Goal: Register for event/course

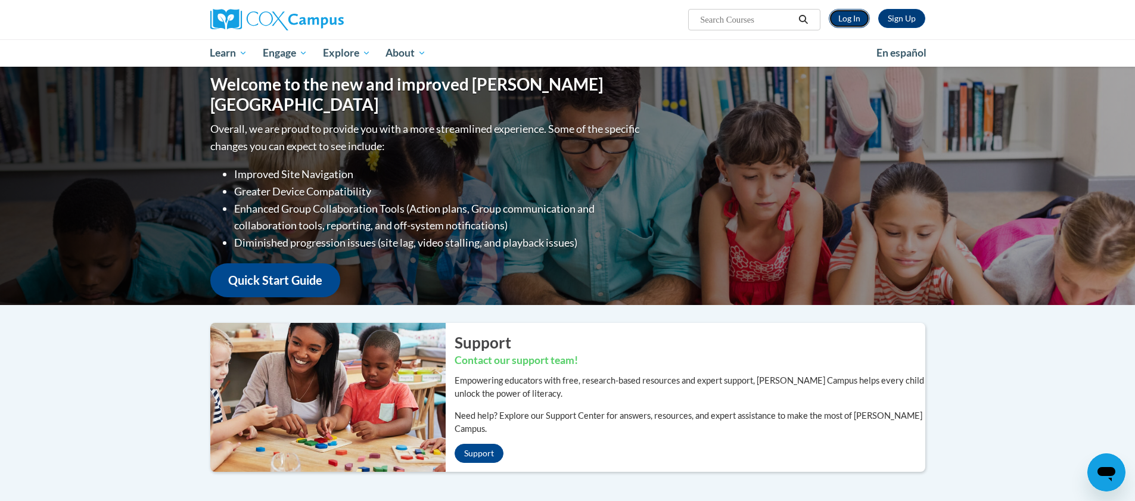
click at [852, 14] on link "Log In" at bounding box center [849, 18] width 41 height 19
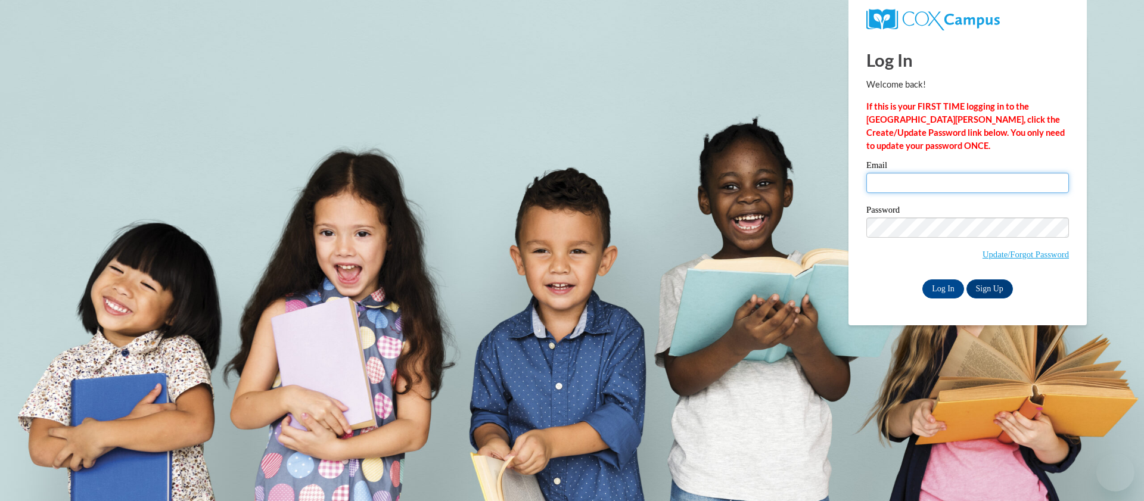
click at [978, 178] on input "Email" at bounding box center [967, 183] width 203 height 20
type input "gmoroder@mtsd.k12.wi.us"
click at [935, 285] on input "Log In" at bounding box center [943, 288] width 42 height 19
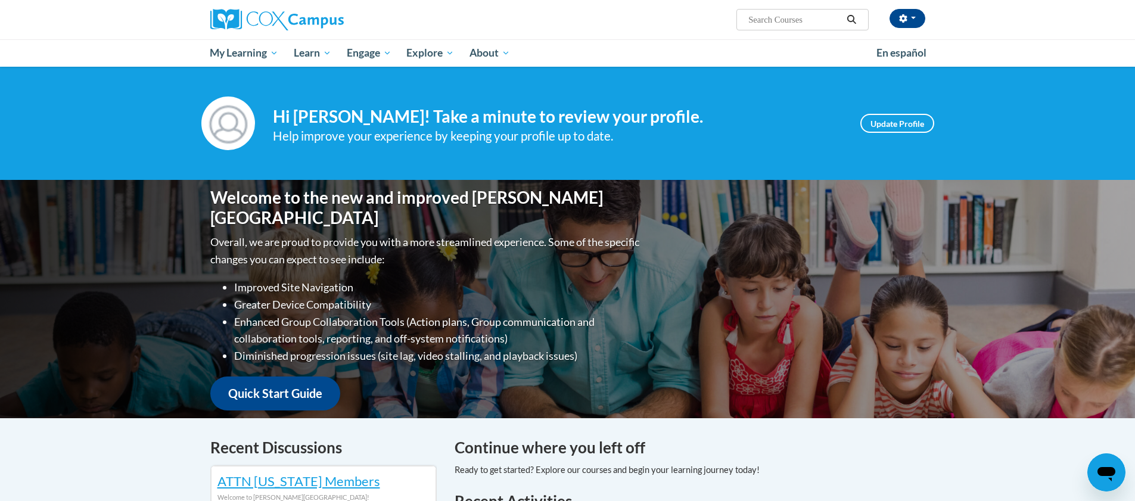
click at [819, 21] on input "Search..." at bounding box center [794, 20] width 95 height 14
type input "teaching writing"
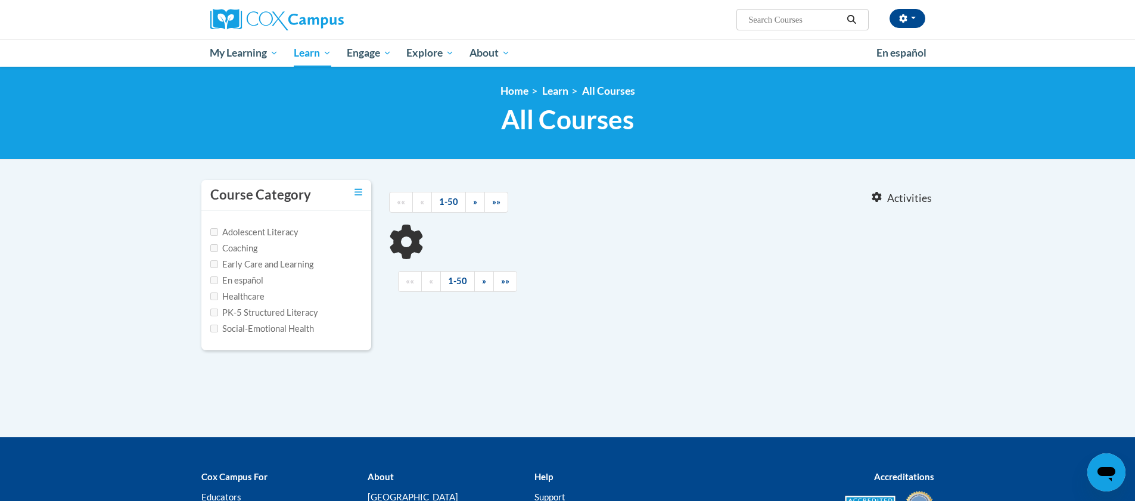
type input "teaching writing"
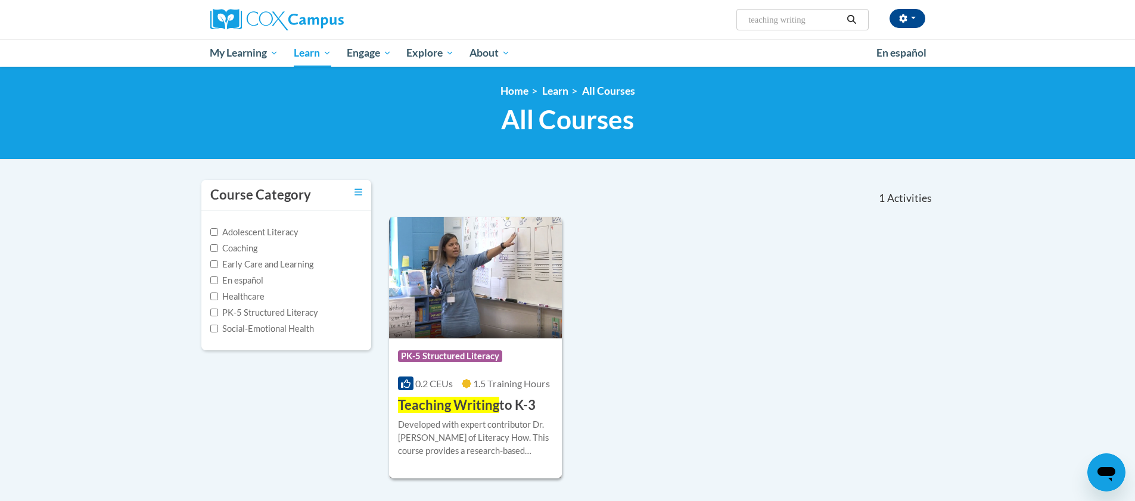
click at [485, 307] on img at bounding box center [475, 278] width 173 height 122
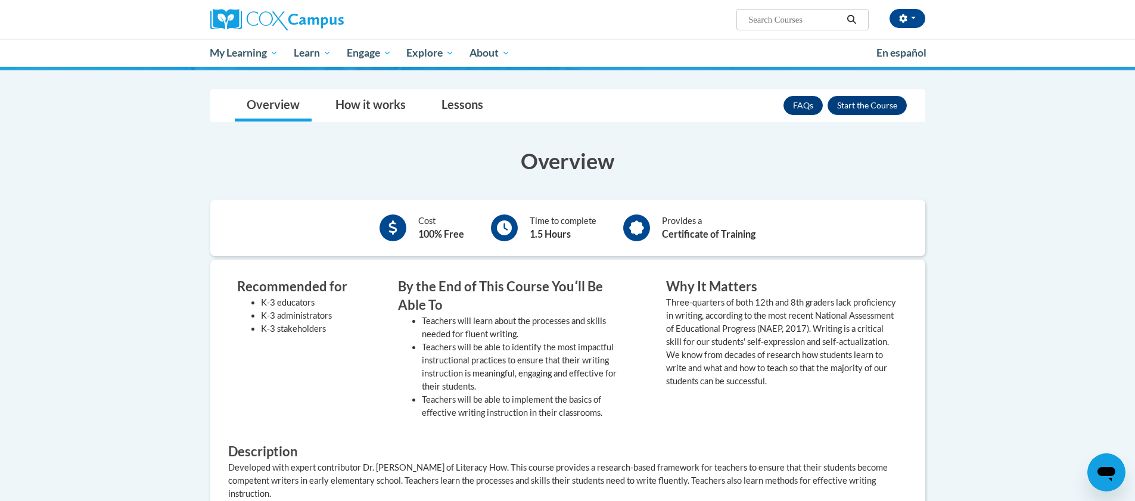
scroll to position [167, 0]
click at [883, 101] on button "Enroll" at bounding box center [866, 104] width 79 height 19
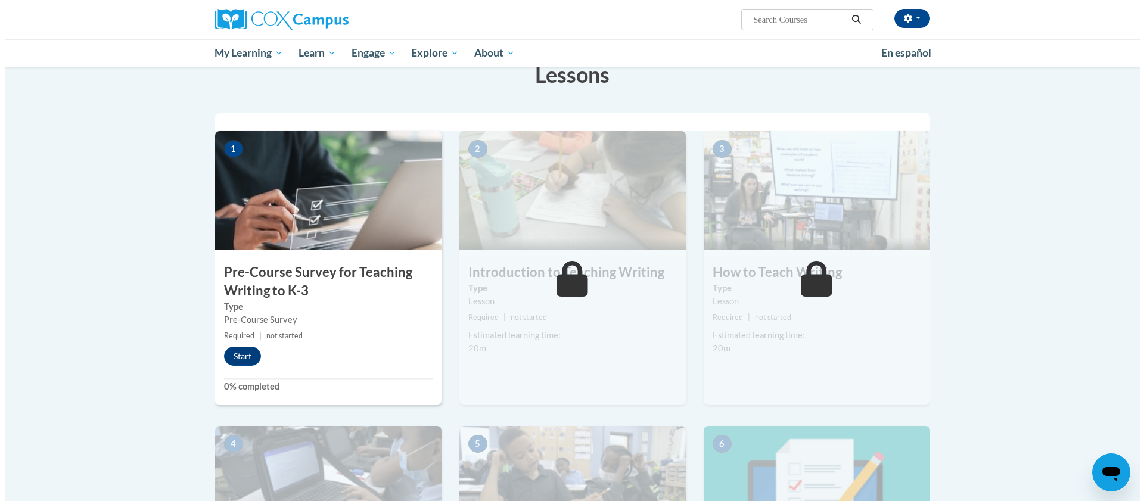
scroll to position [199, 0]
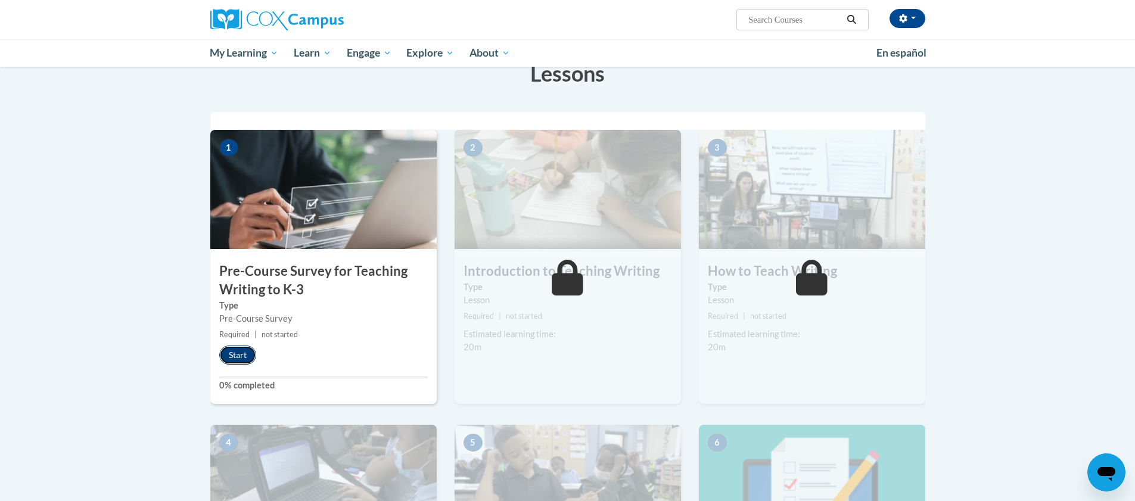
click at [230, 355] on button "Start" at bounding box center [237, 355] width 37 height 19
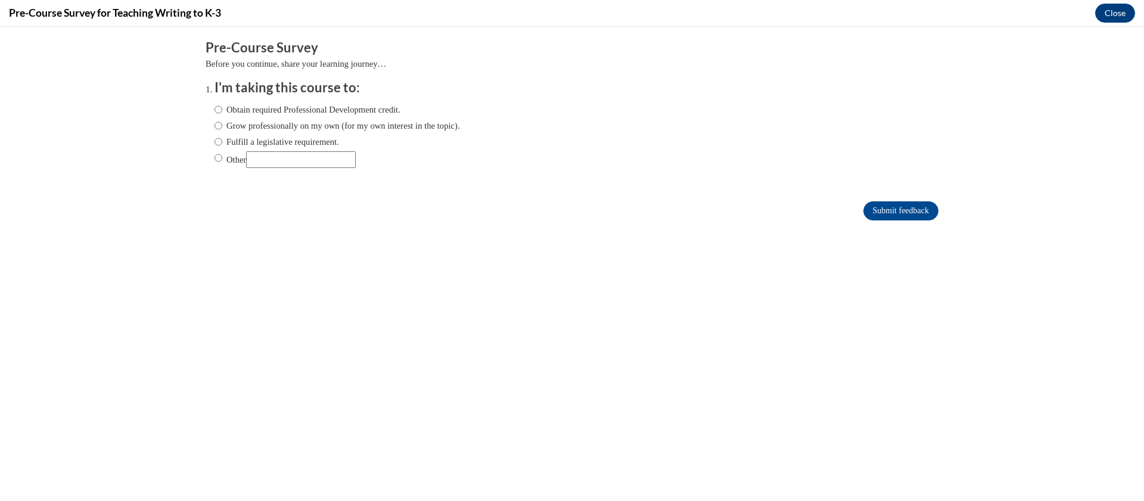
scroll to position [0, 0]
click at [260, 144] on label "Fulfill a legislative requirement." at bounding box center [276, 141] width 125 height 13
click at [222, 144] on input "Fulfill a legislative requirement." at bounding box center [218, 141] width 8 height 13
radio input "true"
click at [903, 208] on input "Submit feedback" at bounding box center [900, 210] width 75 height 19
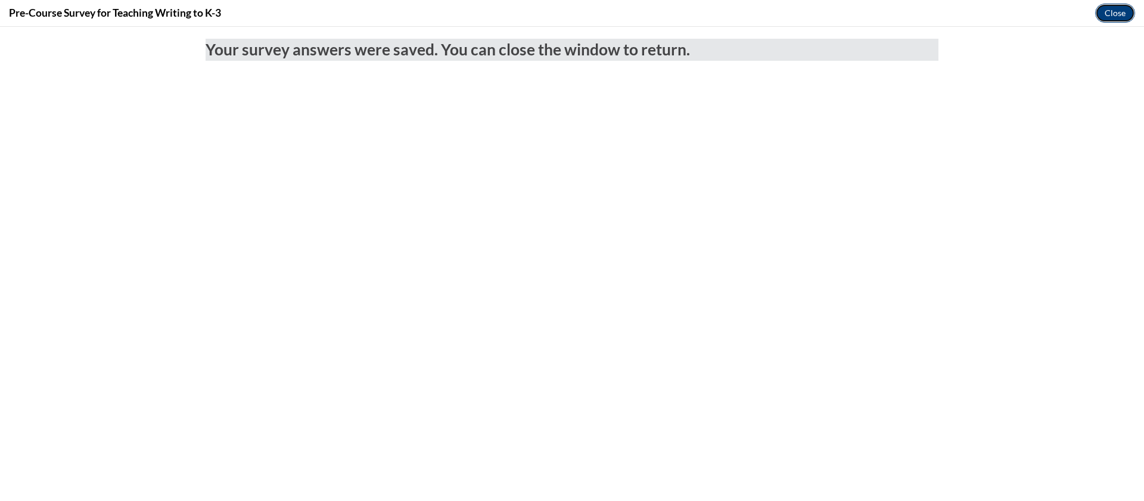
click at [1112, 10] on button "Close" at bounding box center [1115, 13] width 40 height 19
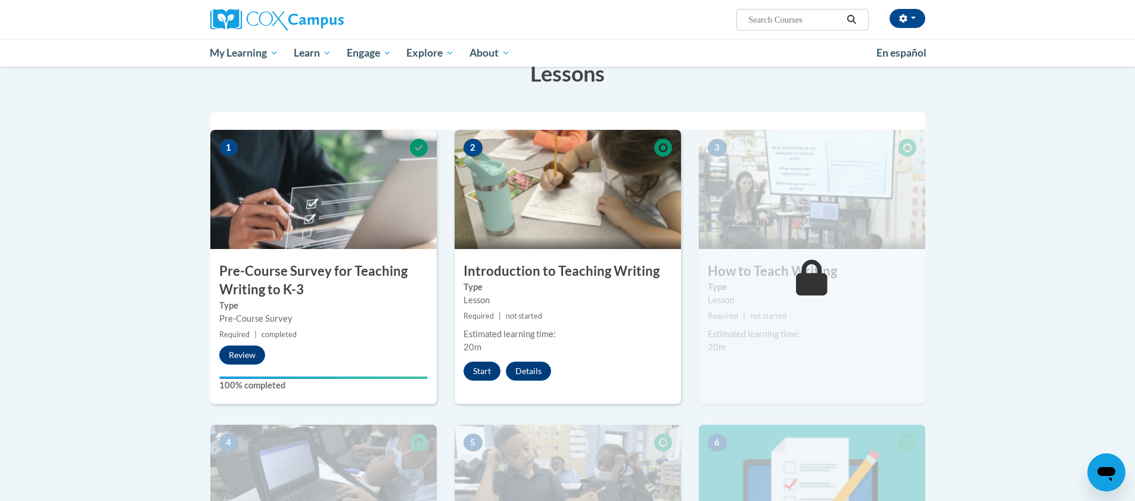
click at [774, 21] on input "Search..." at bounding box center [794, 20] width 95 height 14
type input "meaningful read alouds"
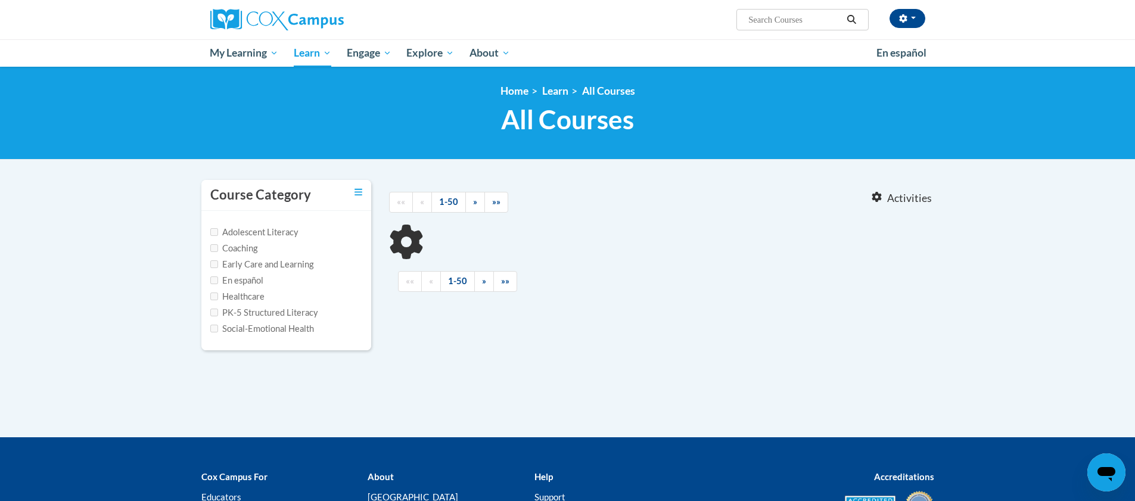
type input "meaningful read alouds"
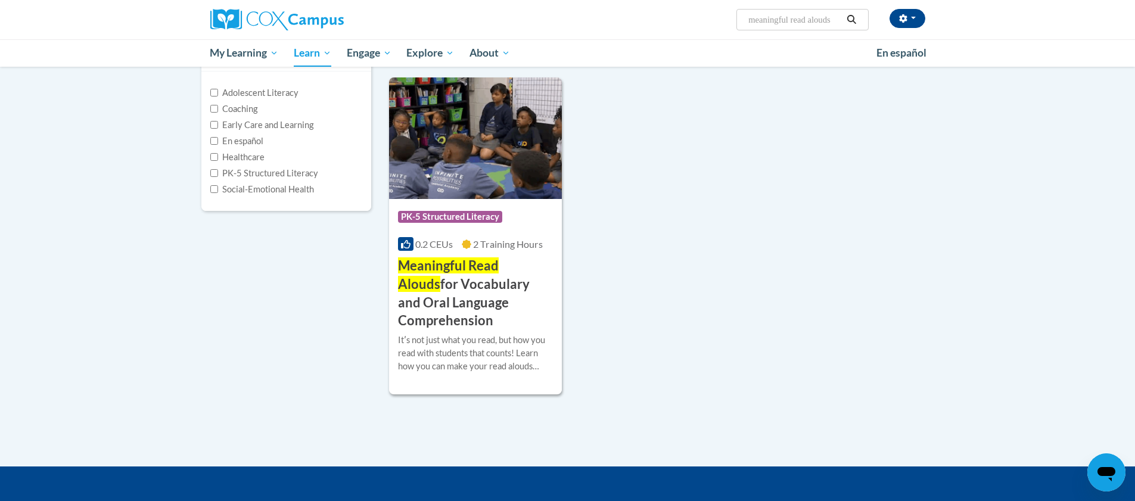
scroll to position [140, 0]
click at [484, 186] on img at bounding box center [475, 138] width 173 height 122
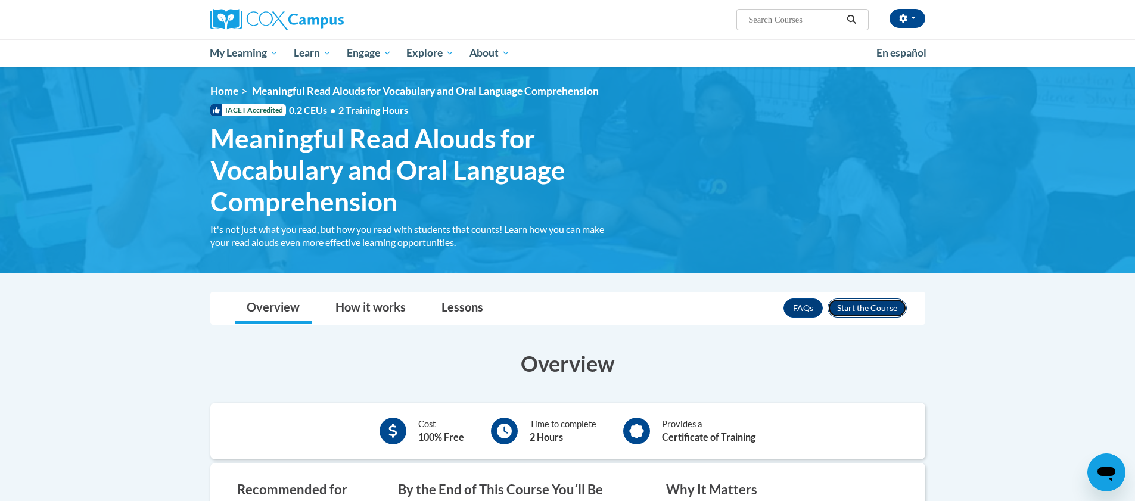
click at [861, 306] on button "Enroll" at bounding box center [866, 307] width 79 height 19
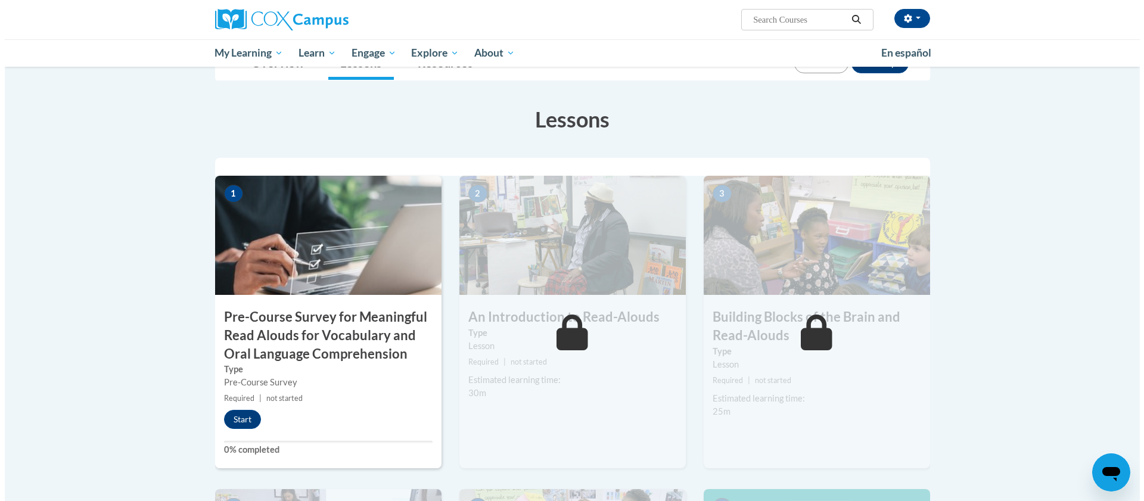
scroll to position [209, 0]
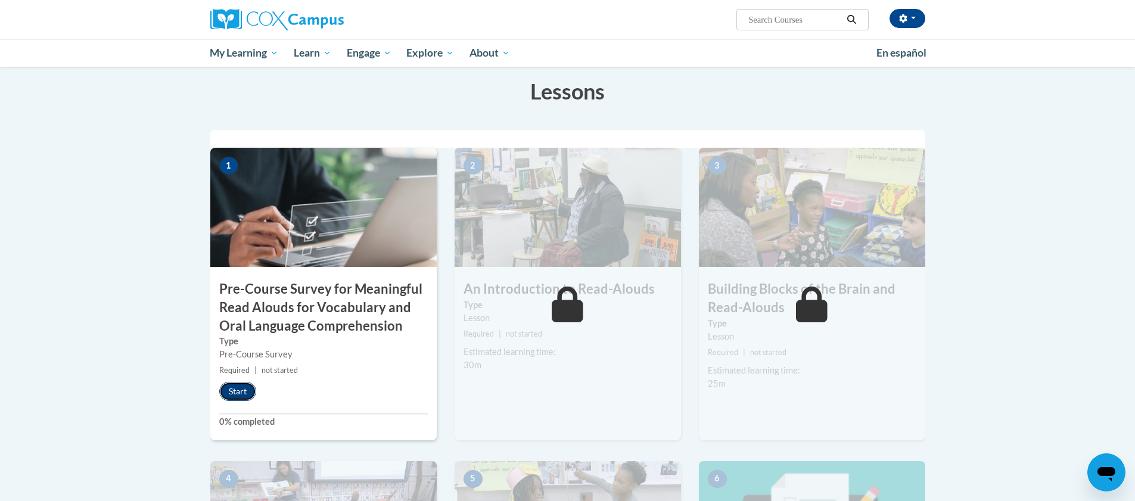
click at [245, 393] on button "Start" at bounding box center [237, 391] width 37 height 19
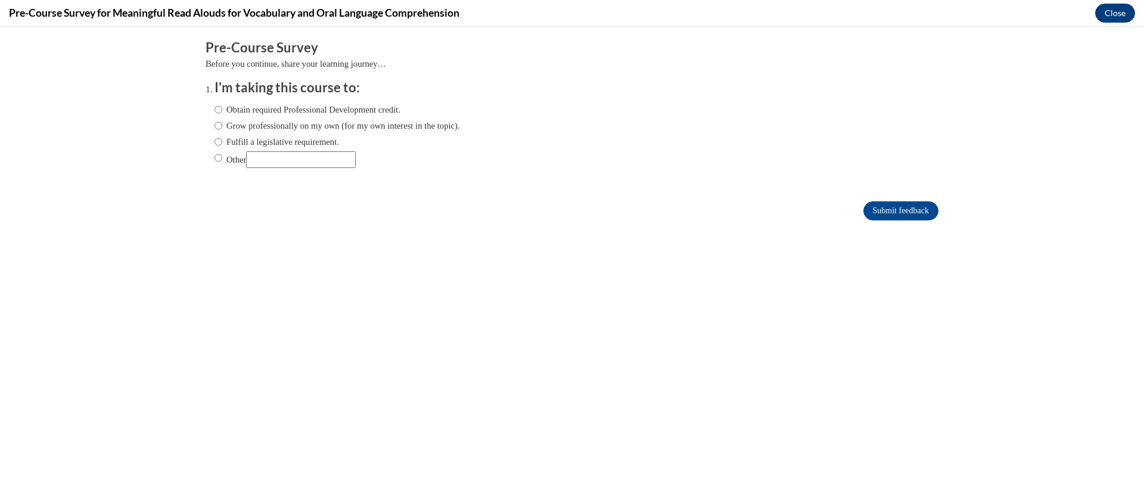
scroll to position [0, 0]
click at [295, 144] on label "Fulfill a legislative requirement." at bounding box center [276, 141] width 125 height 13
click at [222, 144] on input "Fulfill a legislative requirement." at bounding box center [218, 141] width 8 height 13
radio input "true"
click at [888, 207] on input "Submit feedback" at bounding box center [900, 210] width 75 height 19
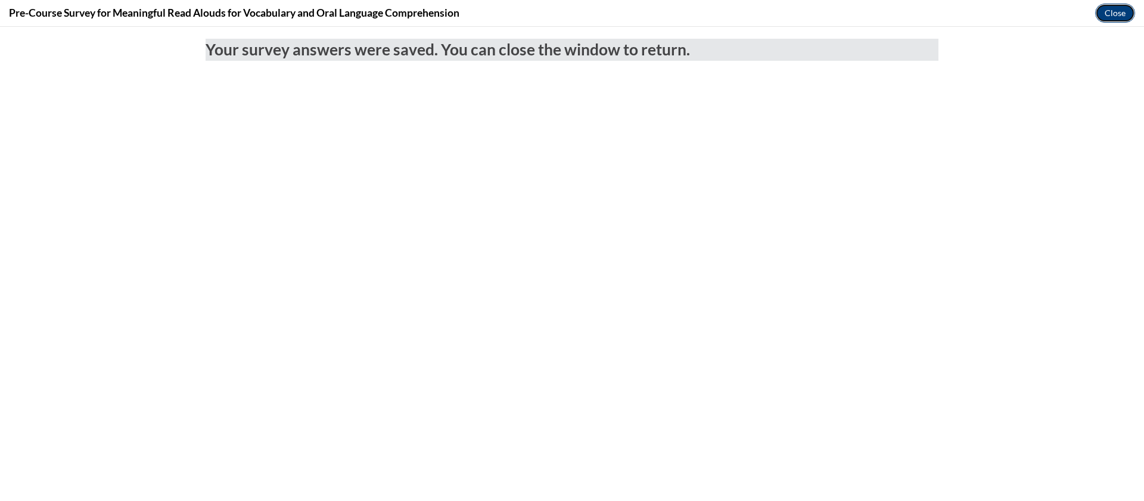
click at [1120, 13] on button "Close" at bounding box center [1115, 13] width 40 height 19
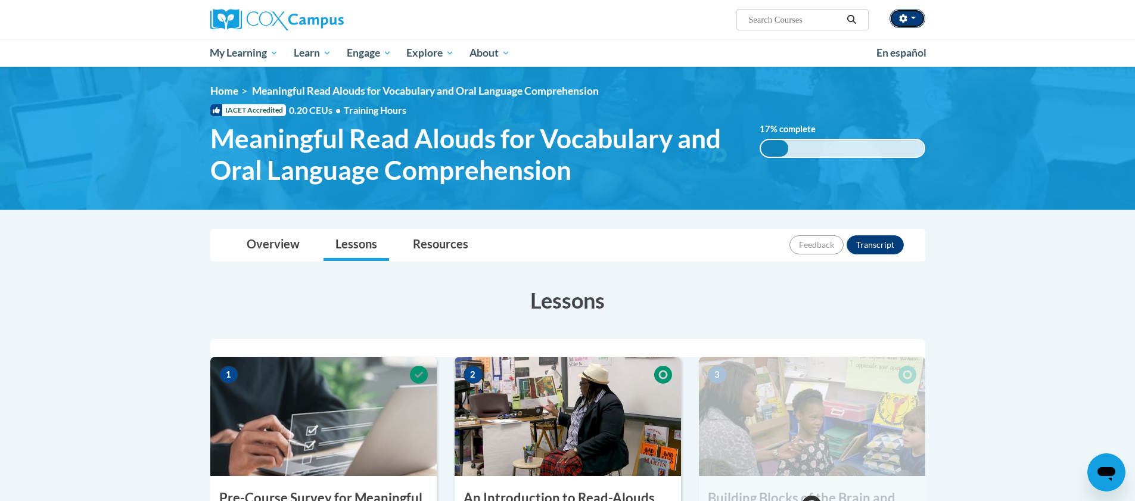
click at [911, 15] on button "button" at bounding box center [907, 18] width 36 height 19
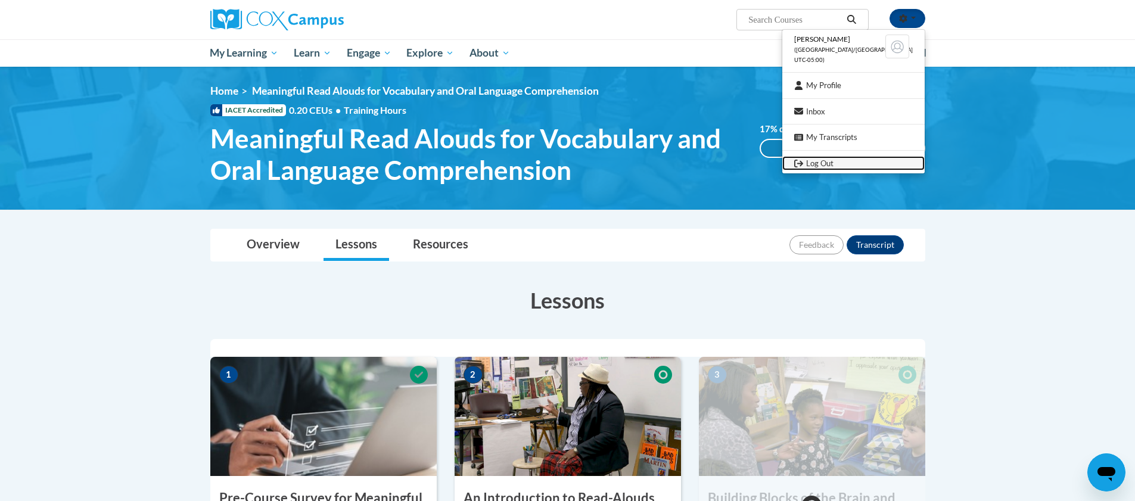
click at [844, 164] on link "Log Out" at bounding box center [853, 163] width 142 height 15
